Goal: Task Accomplishment & Management: Complete application form

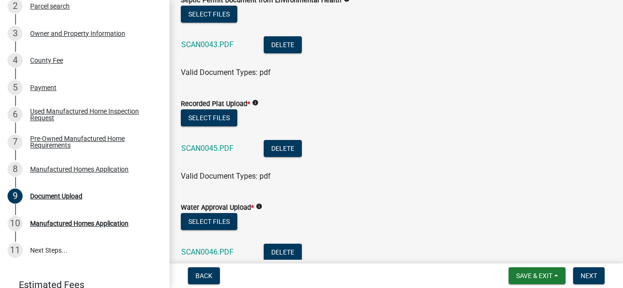
scroll to position [94, 0]
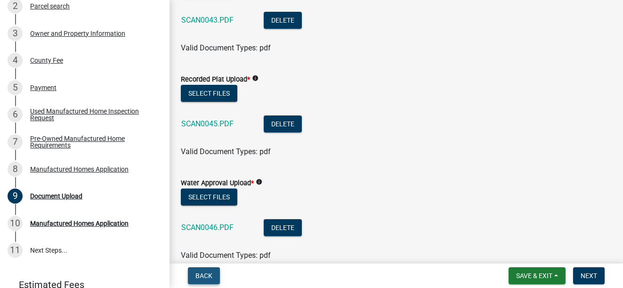
click at [202, 274] on span "Back" at bounding box center [203, 276] width 17 height 8
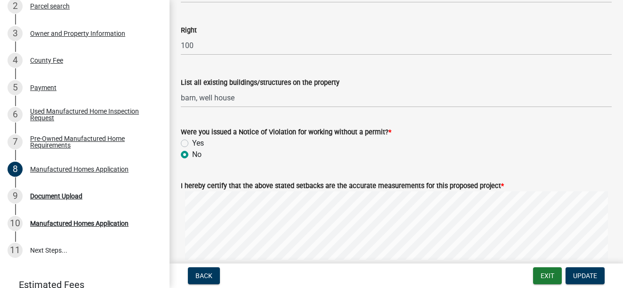
scroll to position [1554, 0]
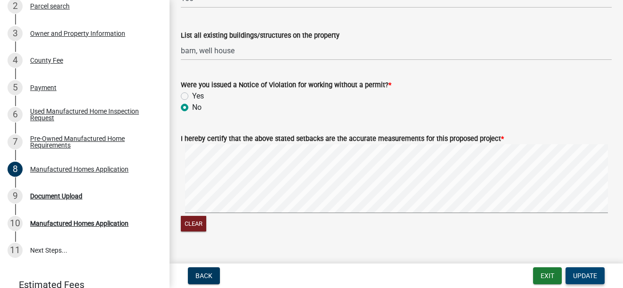
click at [578, 273] on span "Update" at bounding box center [585, 276] width 24 height 8
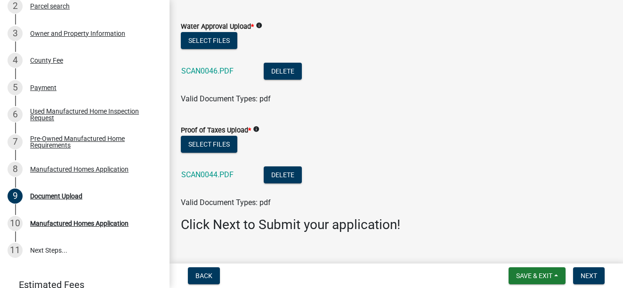
scroll to position [268, 0]
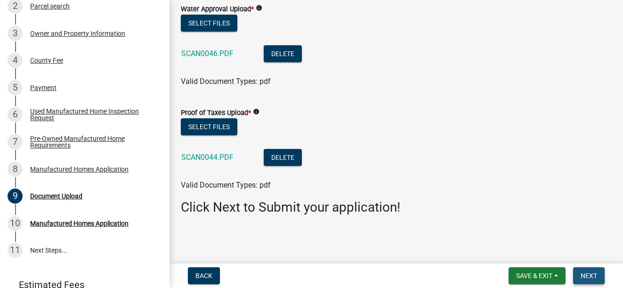
click at [589, 275] on span "Next" at bounding box center [589, 276] width 16 height 8
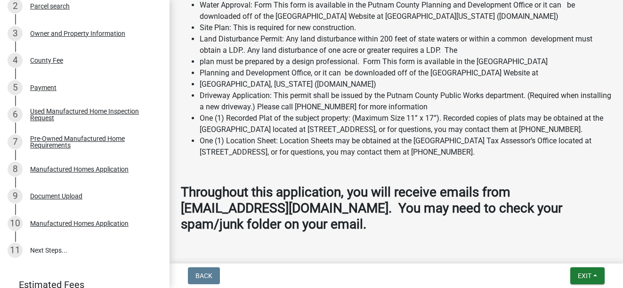
scroll to position [1224, 0]
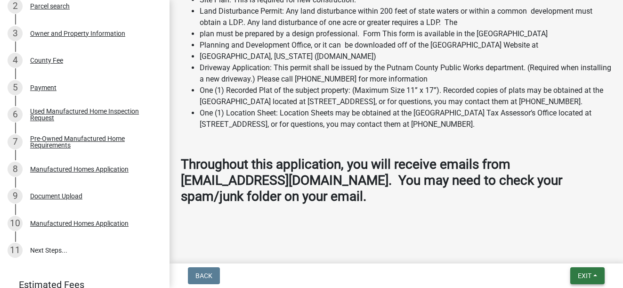
click at [579, 273] on span "Exit" at bounding box center [585, 276] width 14 height 8
click at [543, 225] on button "Save" at bounding box center [566, 228] width 75 height 23
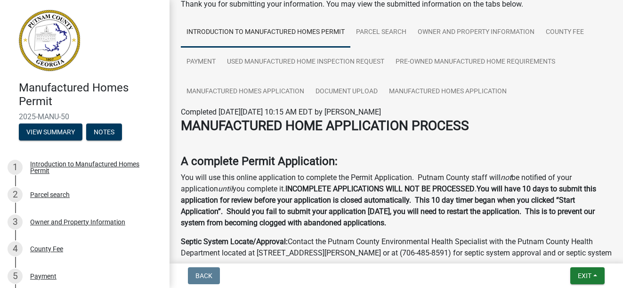
scroll to position [0, 0]
